Goal: Navigation & Orientation: Find specific page/section

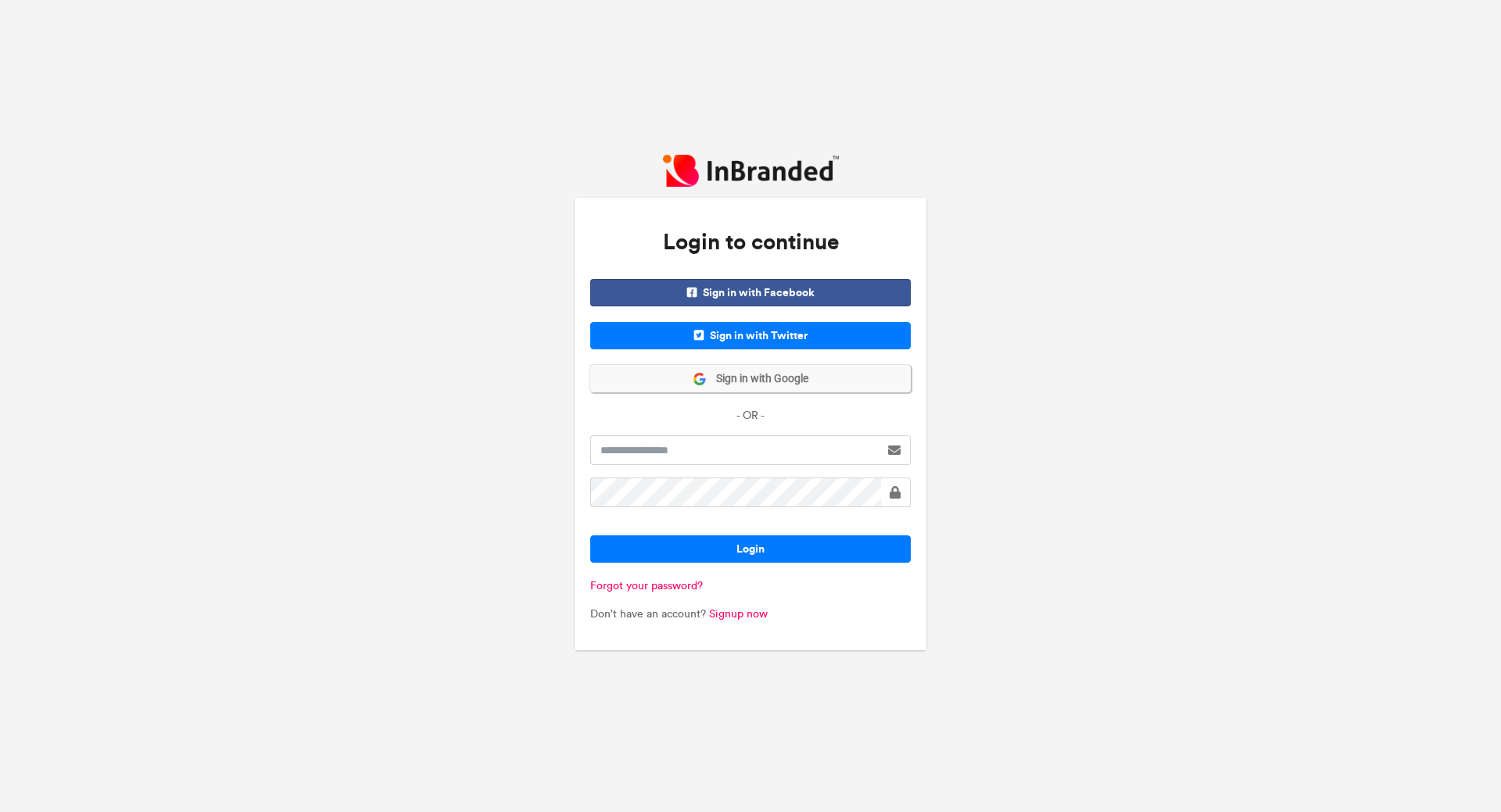
click at [788, 377] on span "Sign in with Google" at bounding box center [757, 379] width 102 height 16
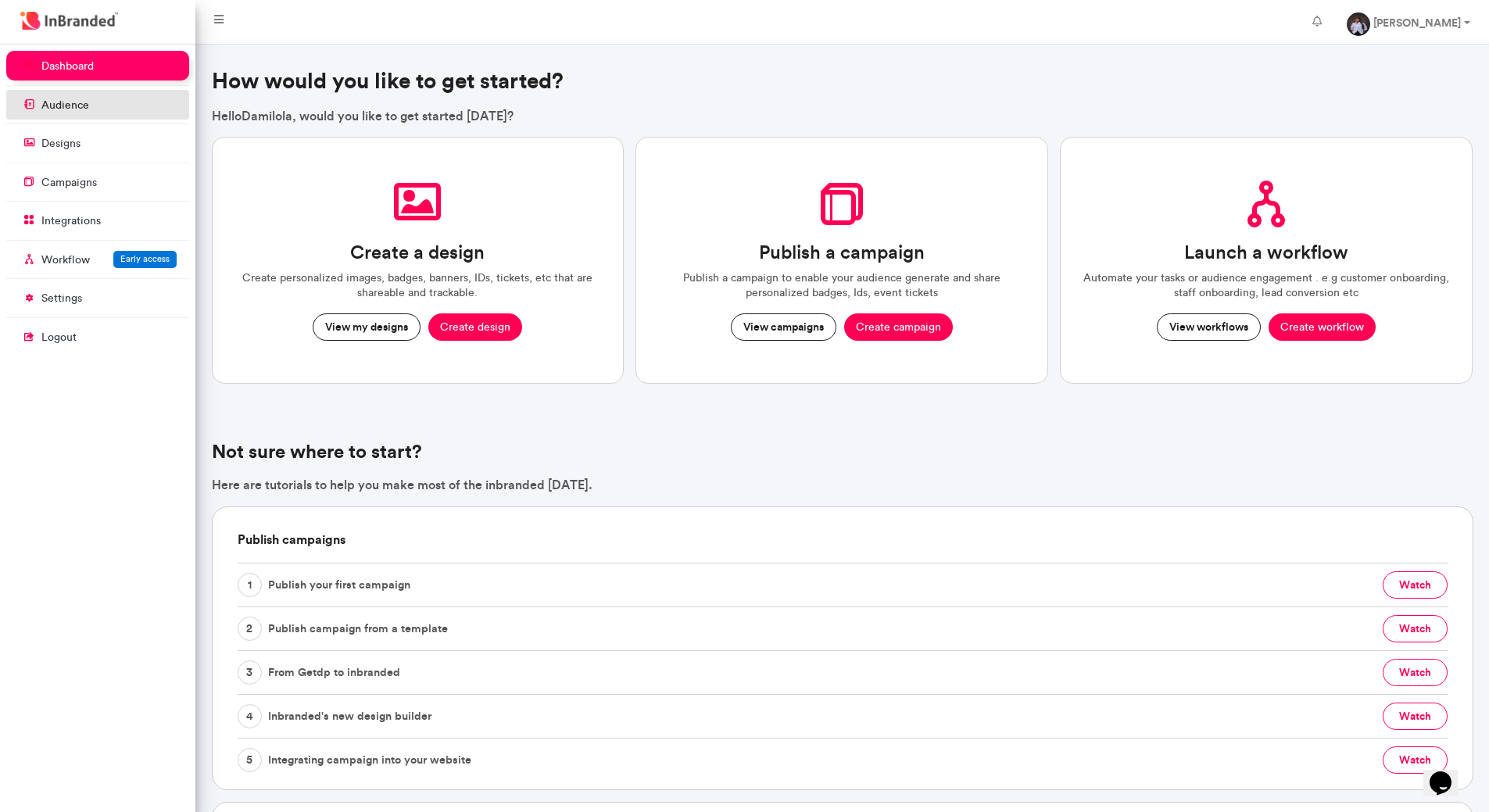
click at [79, 112] on p "audience" at bounding box center [66, 106] width 48 height 16
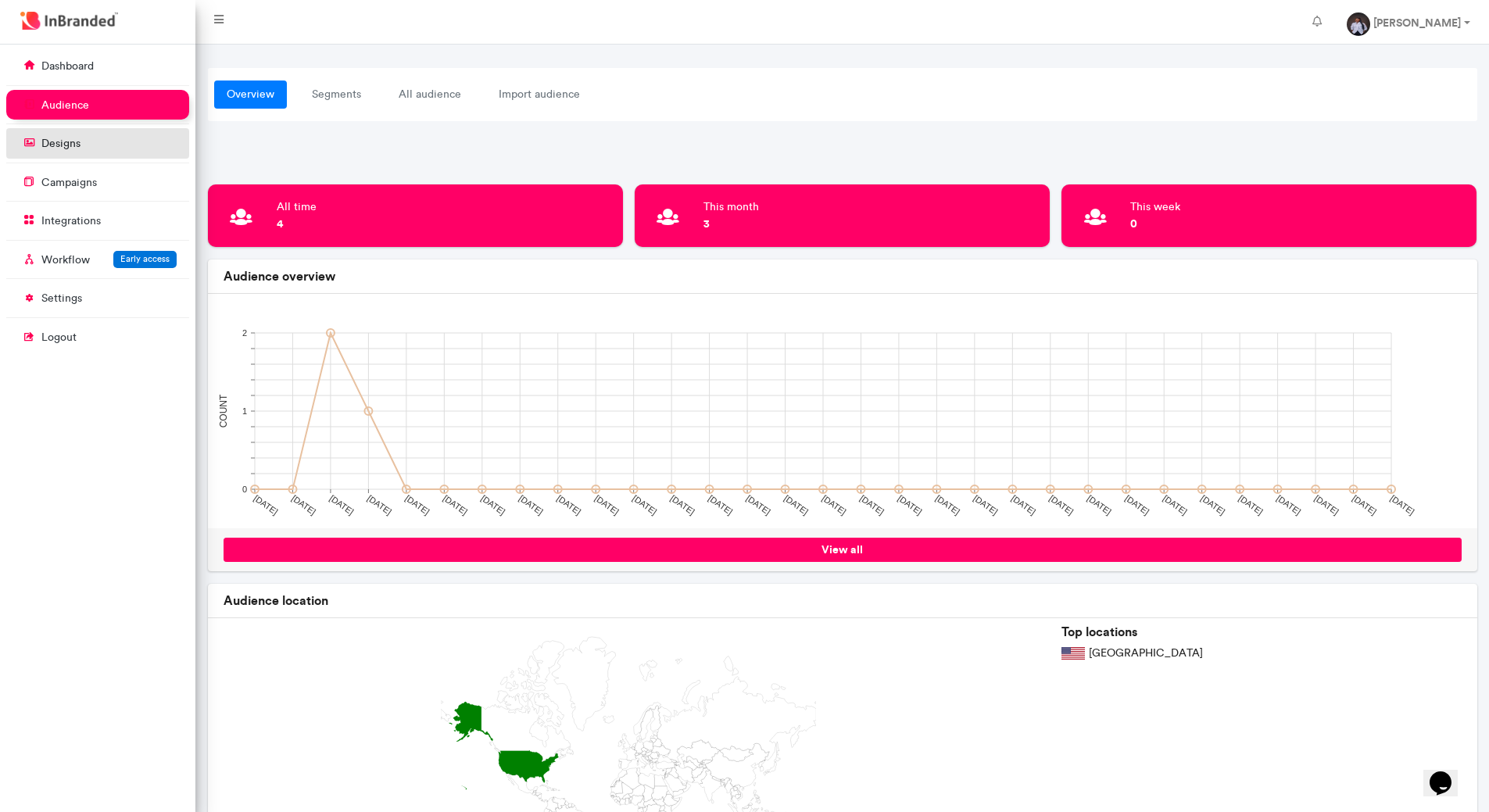
click at [115, 154] on link "designs" at bounding box center [97, 142] width 183 height 29
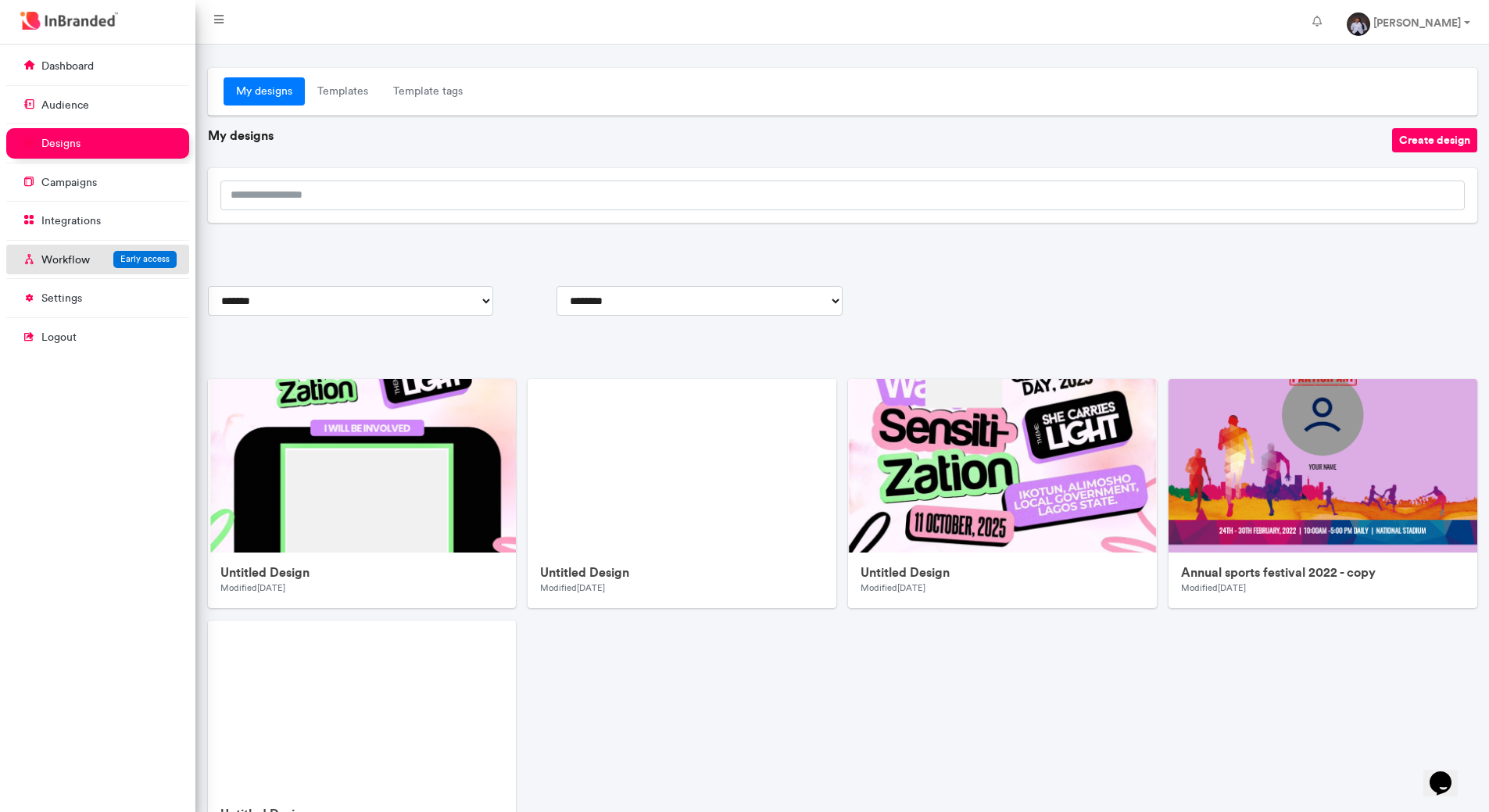
click at [108, 264] on link "Workflow Early access" at bounding box center [97, 259] width 183 height 29
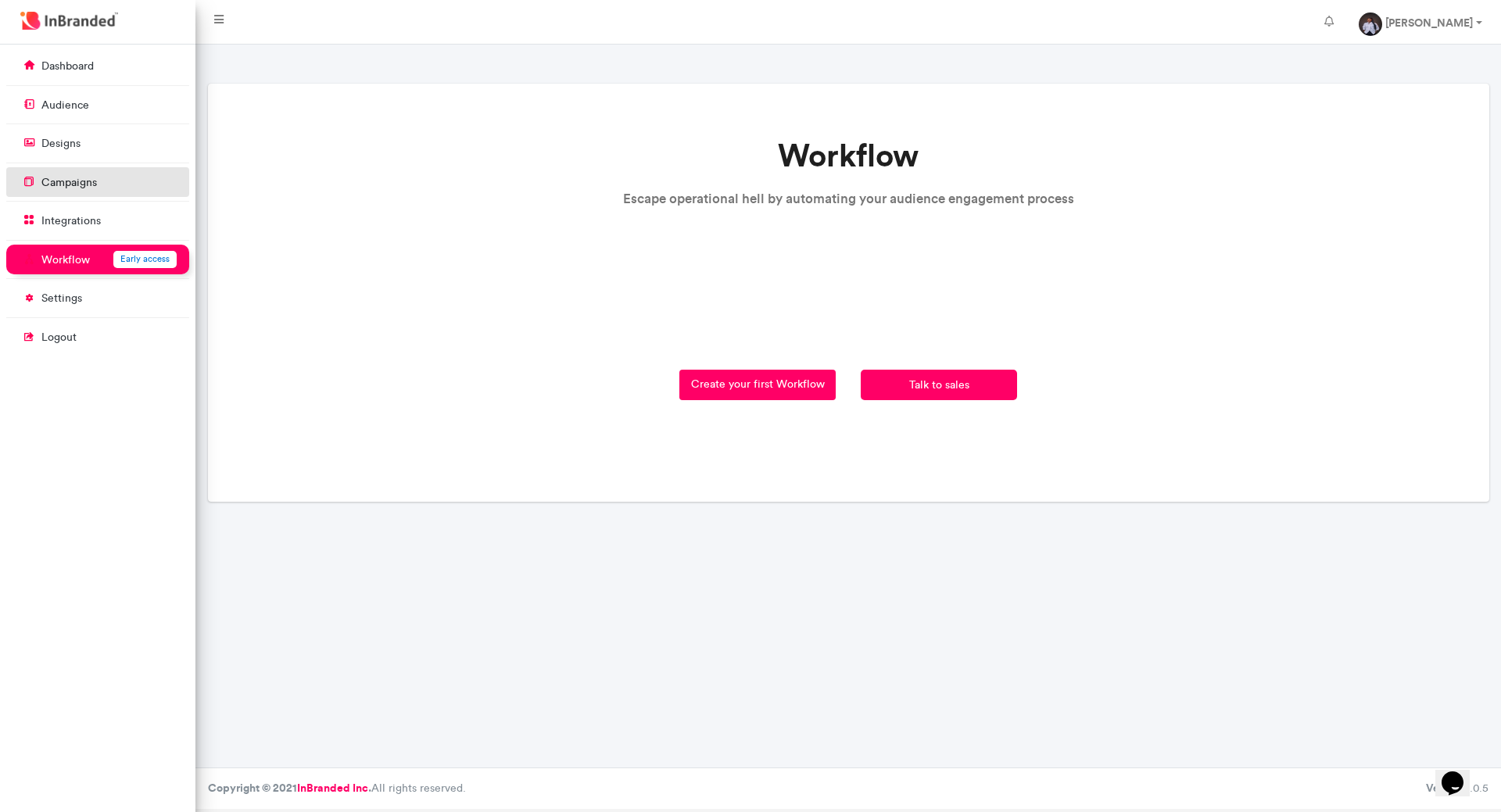
click at [84, 190] on p "campaigns" at bounding box center [69, 183] width 55 height 16
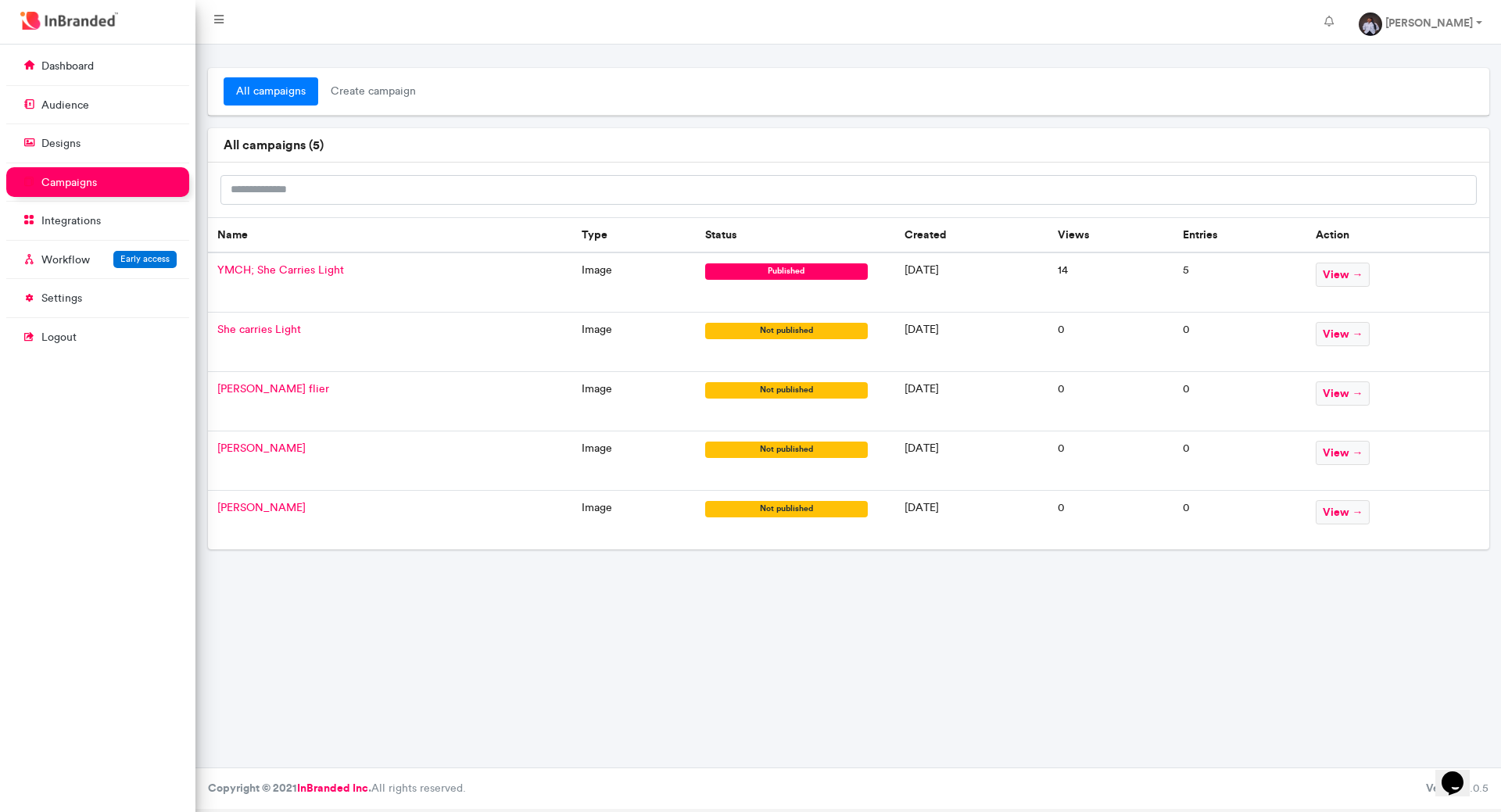
click at [84, 190] on p "campaigns" at bounding box center [69, 183] width 55 height 16
click at [1358, 267] on span "view →" at bounding box center [1342, 274] width 54 height 24
